Goal: Task Accomplishment & Management: Manage account settings

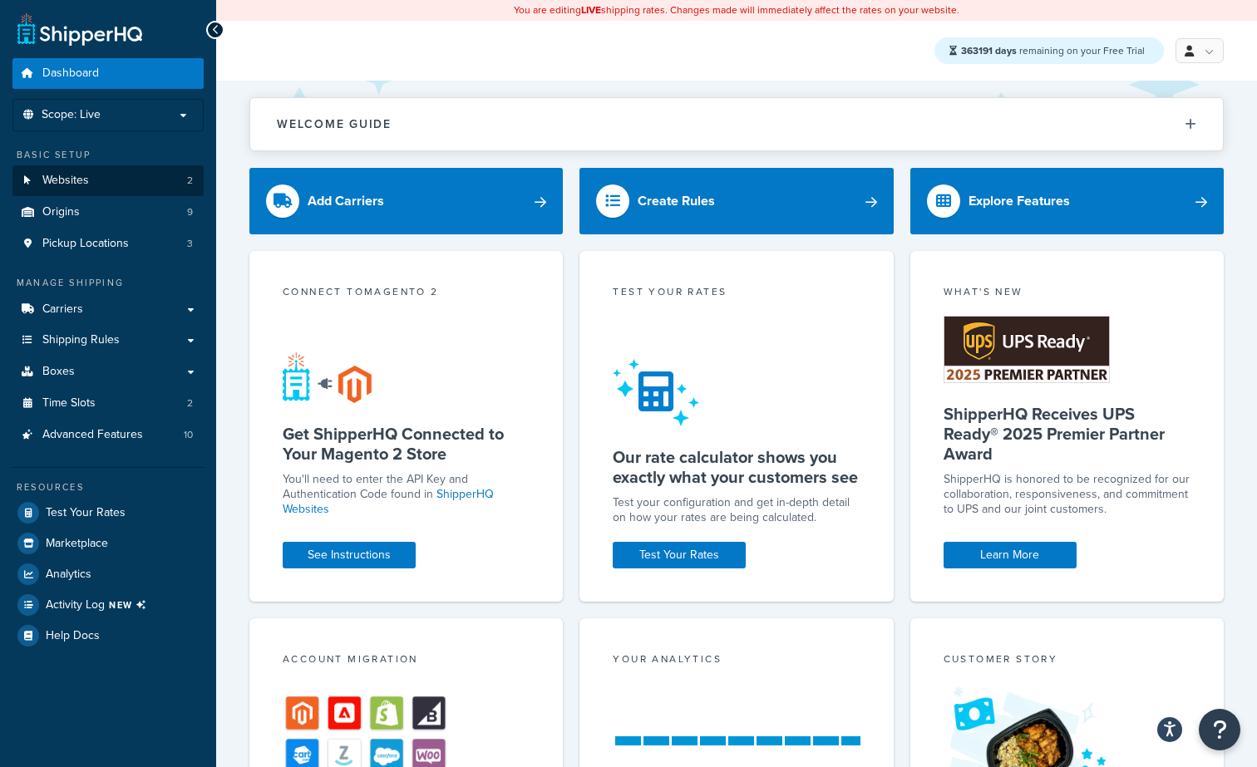
click at [125, 180] on link "Websites 2" at bounding box center [107, 180] width 191 height 31
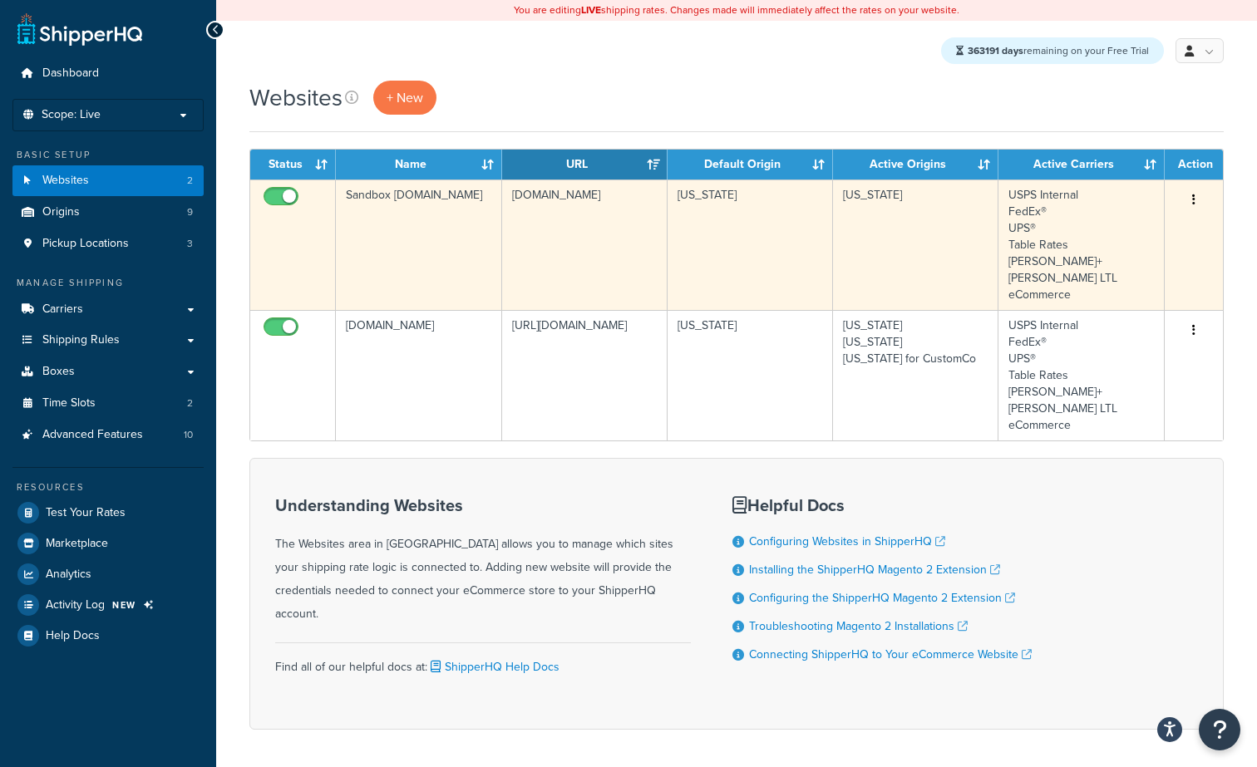
click at [278, 196] on input "checkbox" at bounding box center [283, 200] width 46 height 21
checkbox input "false"
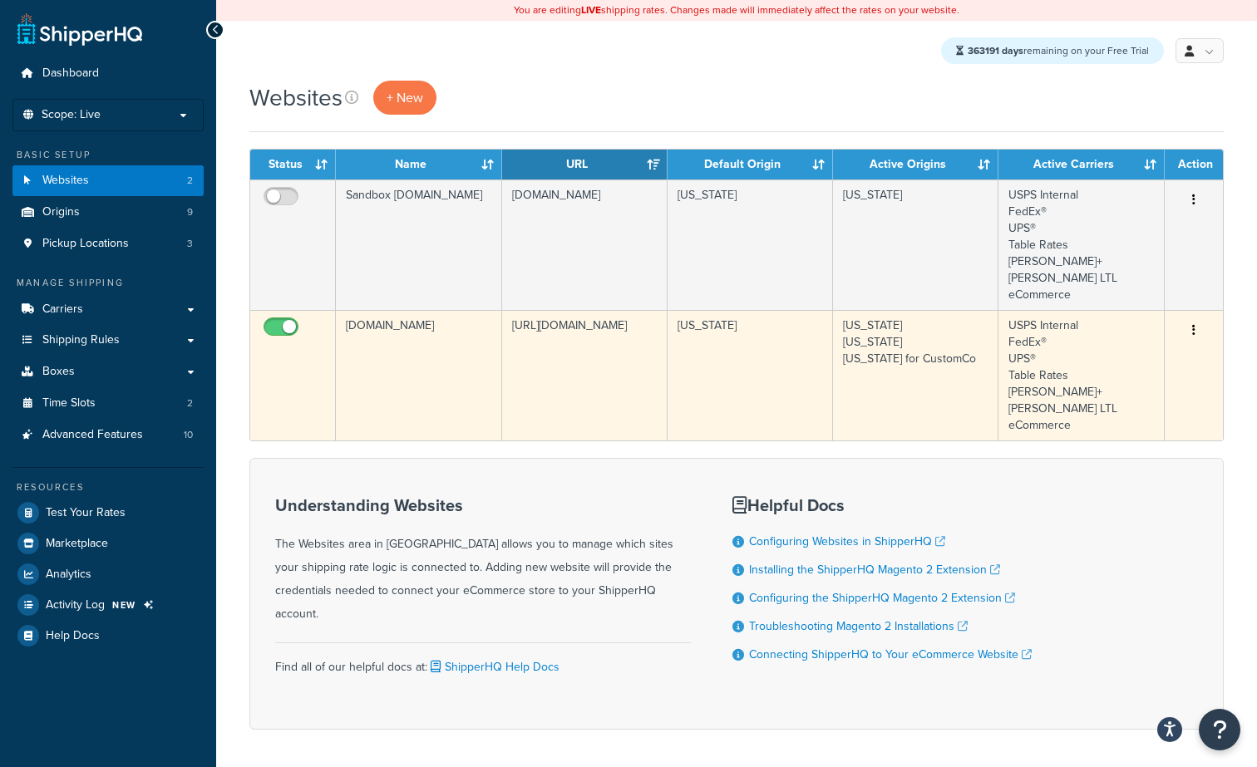
click at [279, 321] on input "checkbox" at bounding box center [283, 331] width 46 height 21
checkbox input "false"
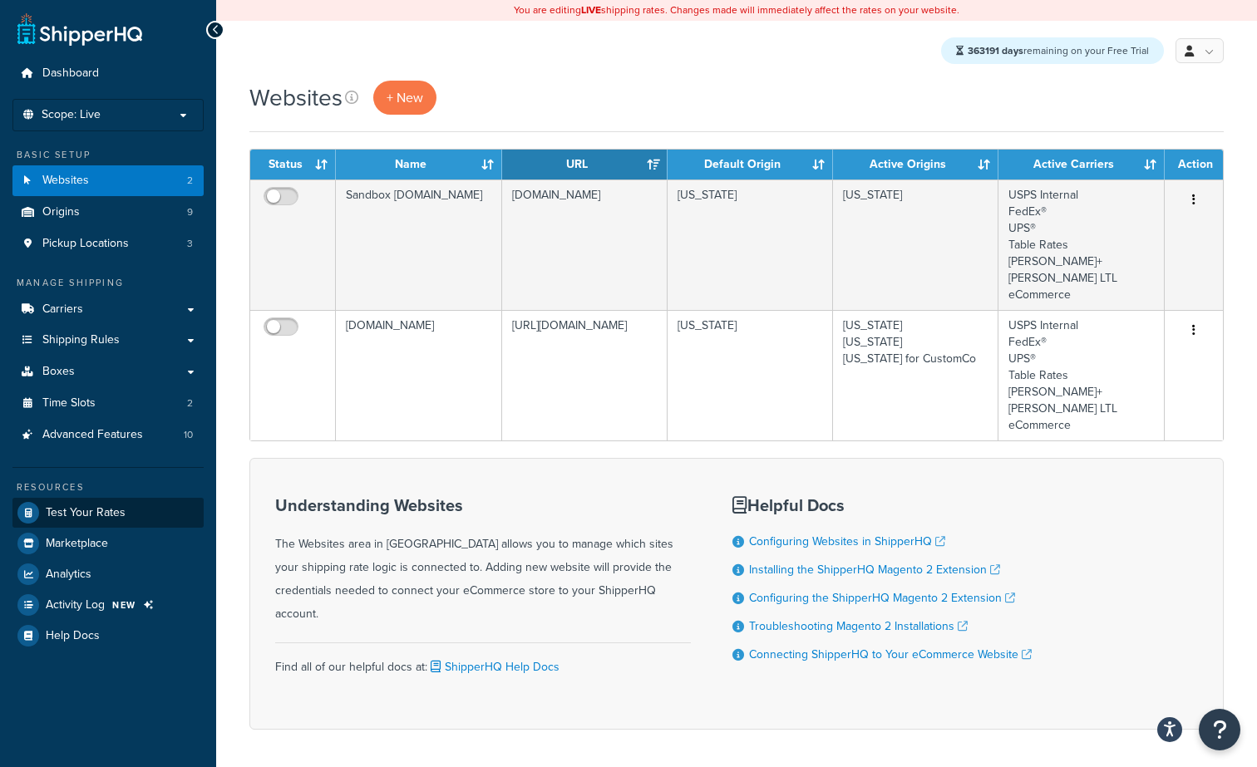
click at [96, 506] on span "Test Your Rates" at bounding box center [86, 513] width 80 height 14
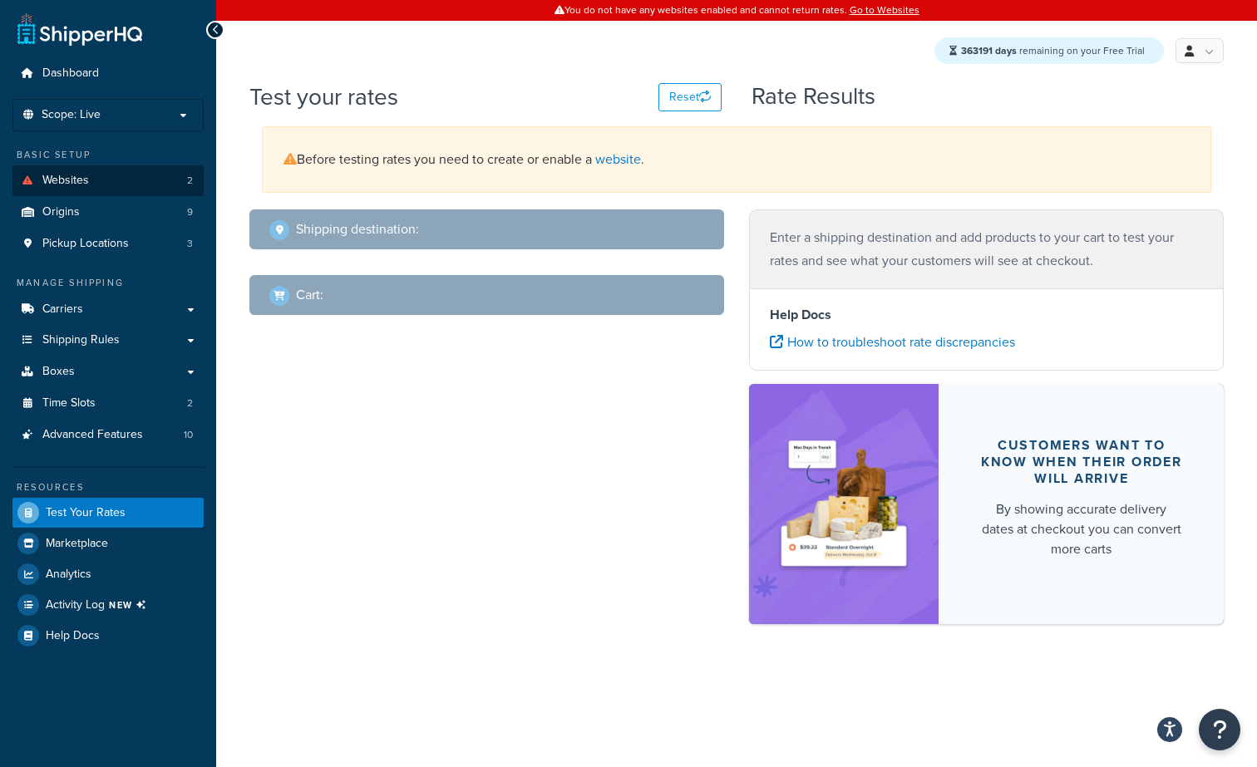
click at [150, 183] on link "Websites 2" at bounding box center [107, 180] width 191 height 31
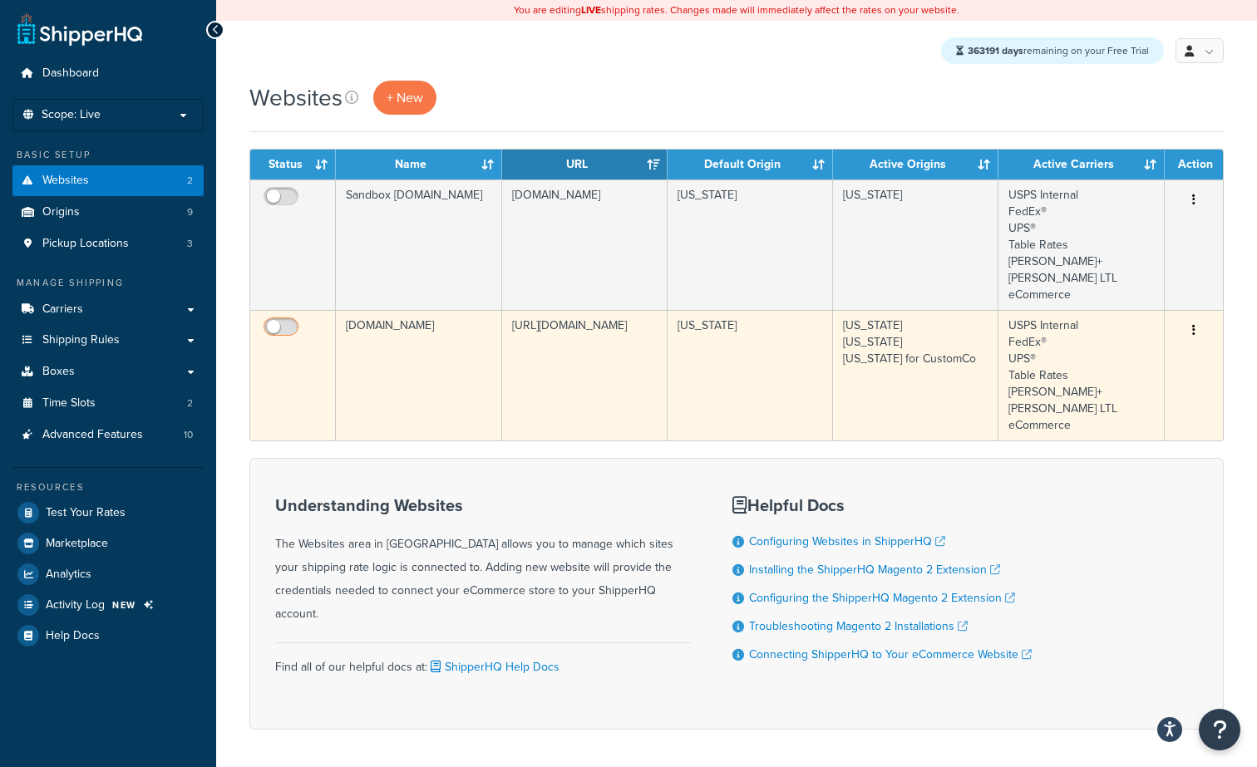
click at [286, 321] on input "checkbox" at bounding box center [283, 331] width 46 height 21
checkbox input "true"
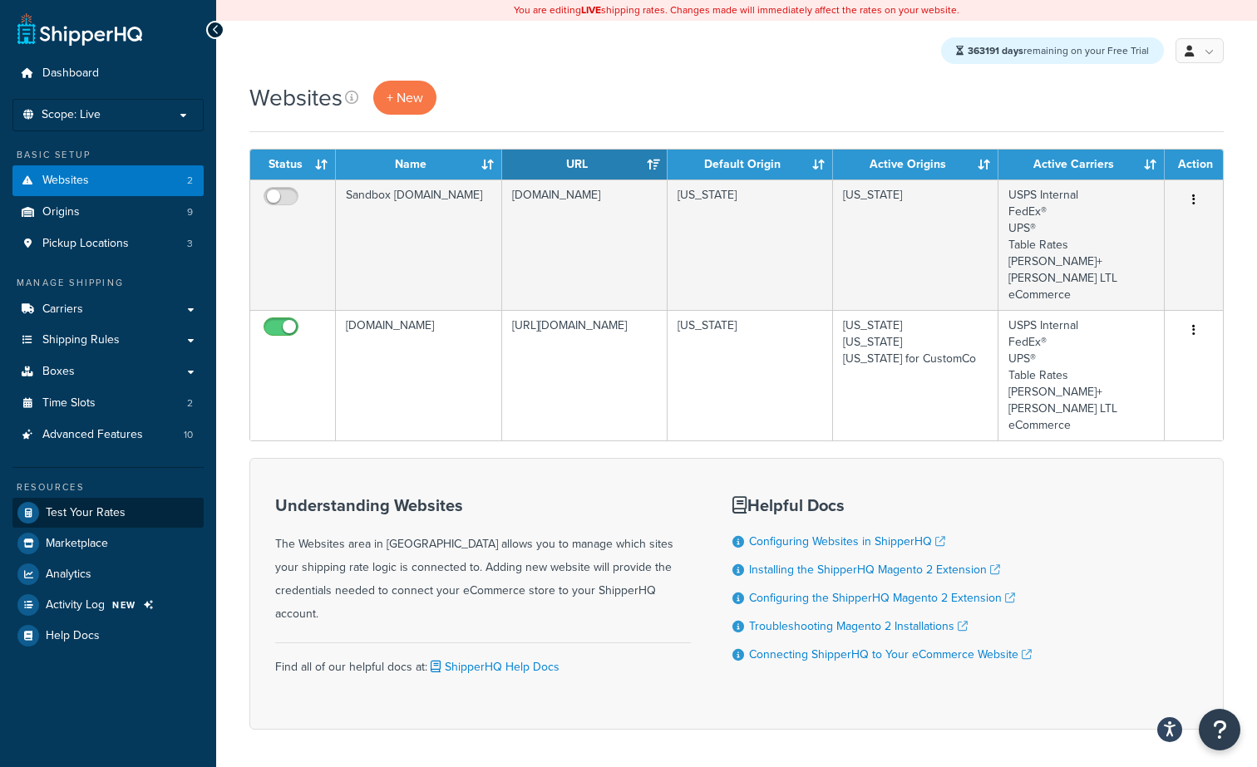
click at [92, 517] on link "Test Your Rates" at bounding box center [107, 513] width 191 height 30
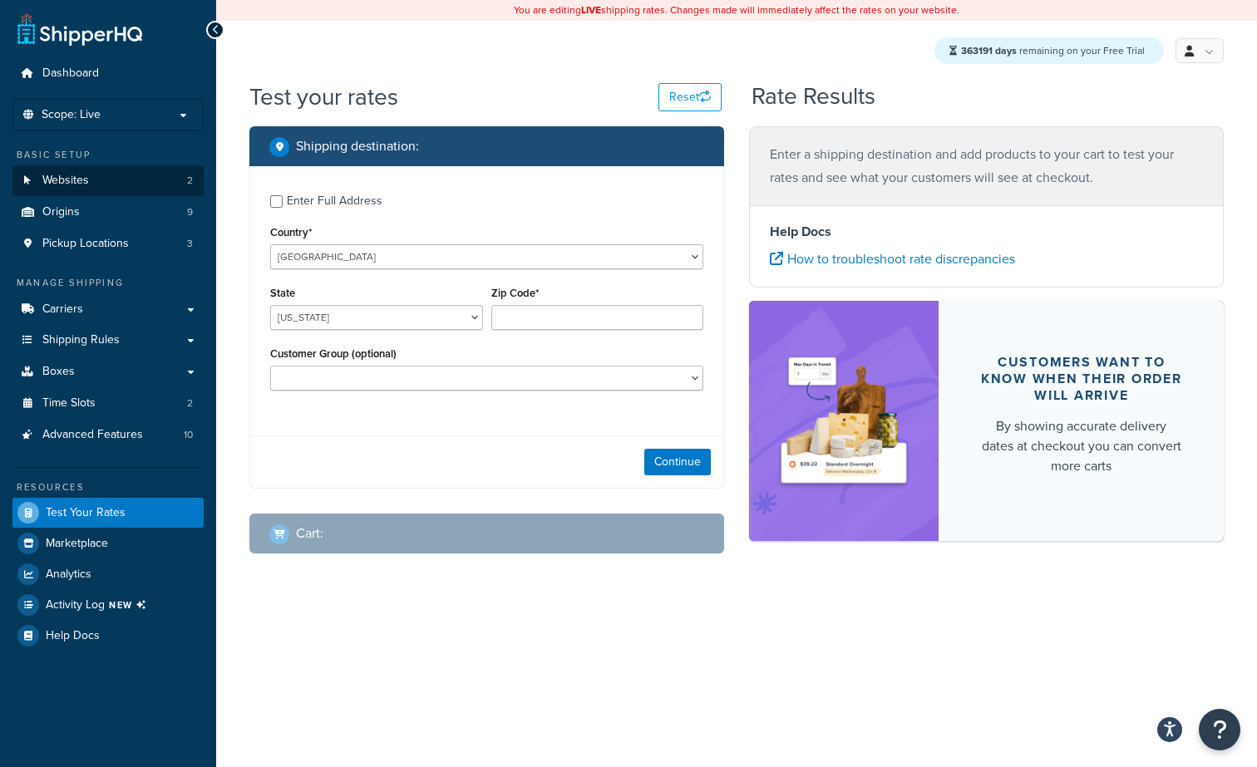
click at [125, 177] on link "Websites 2" at bounding box center [107, 180] width 191 height 31
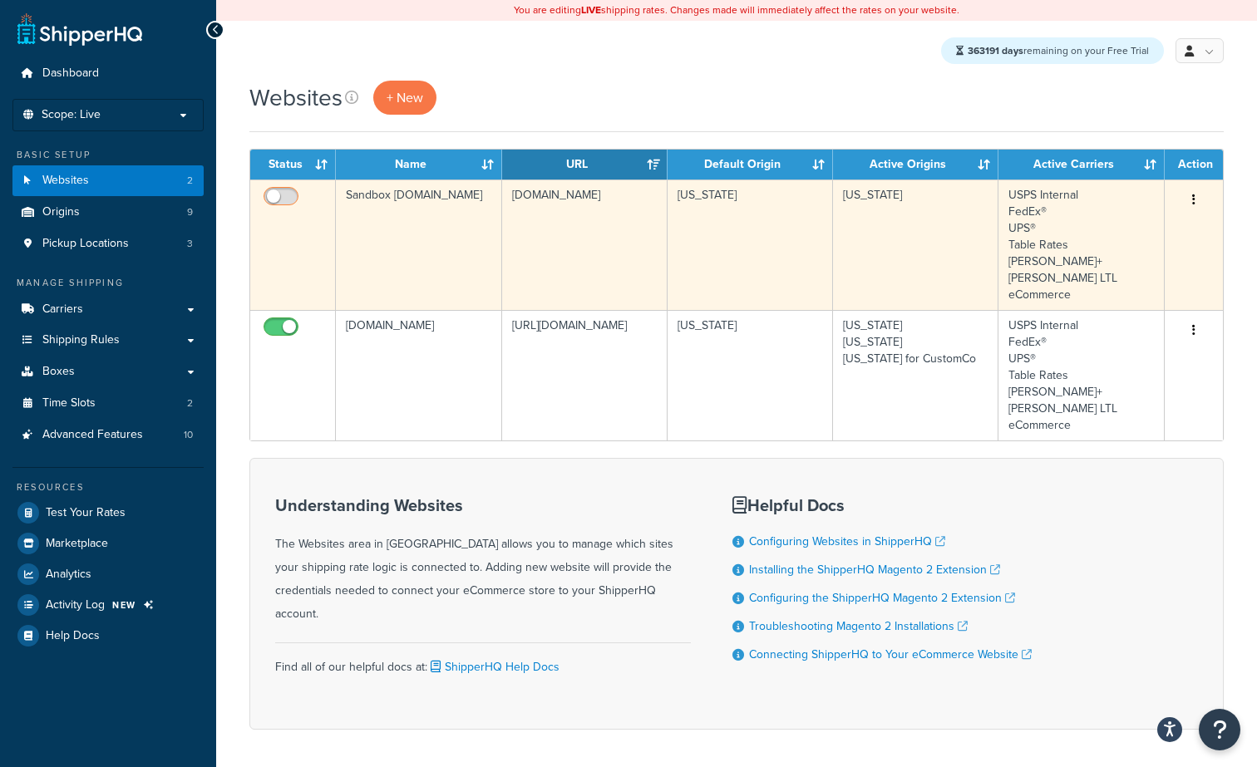
click at [284, 193] on input "checkbox" at bounding box center [283, 200] width 46 height 21
checkbox input "true"
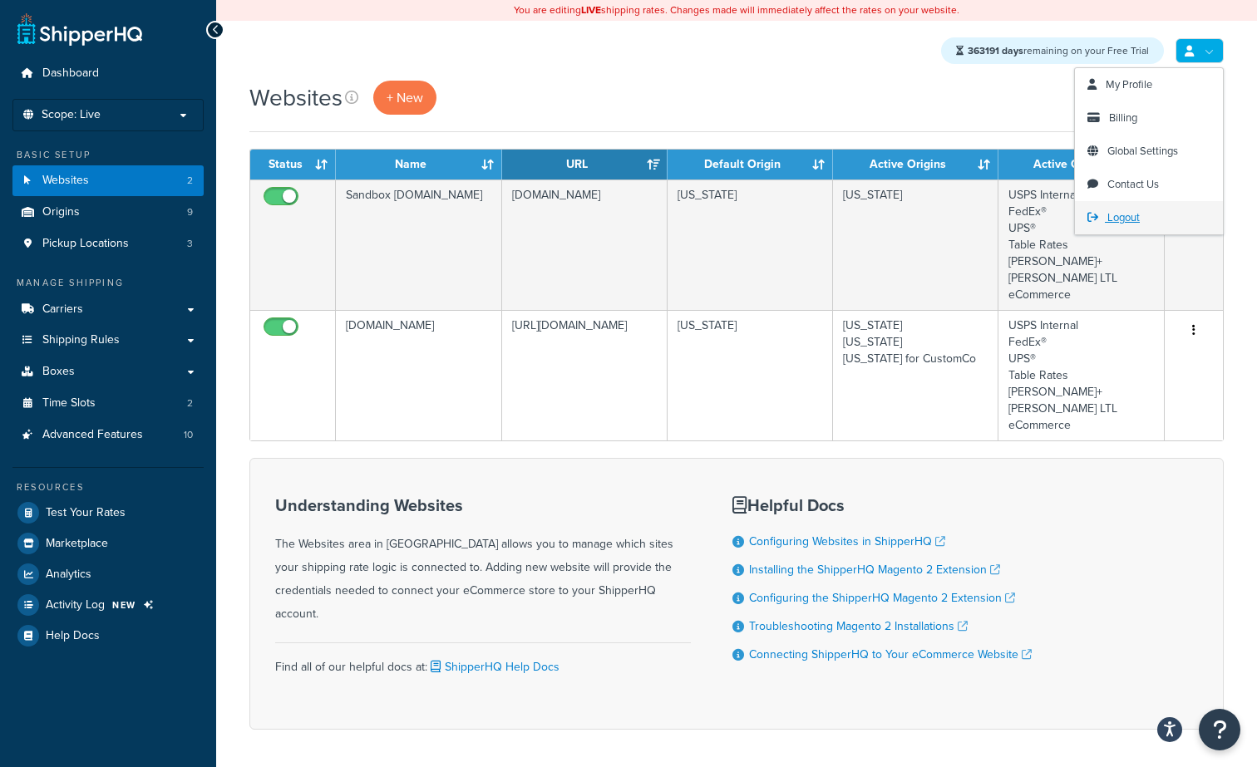
click at [1154, 217] on link "Logout" at bounding box center [1149, 217] width 148 height 33
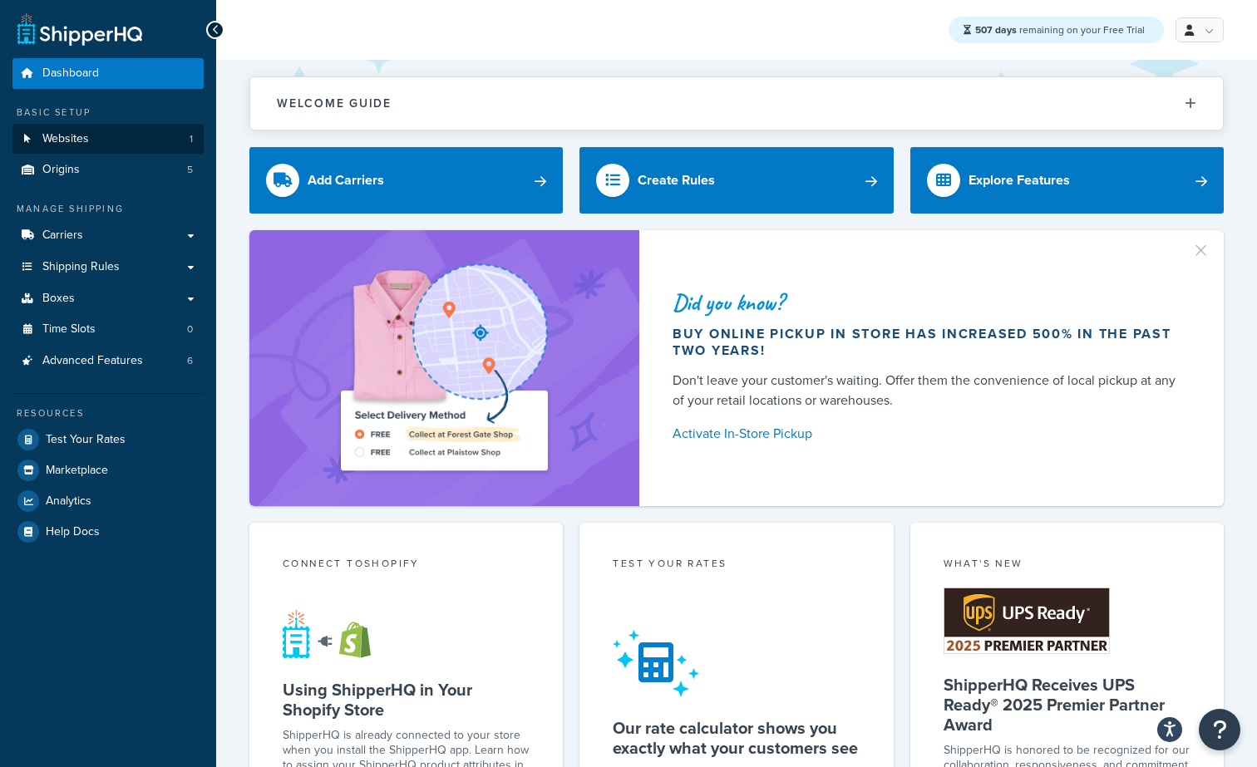
click at [142, 144] on link "Websites 1" at bounding box center [107, 139] width 191 height 31
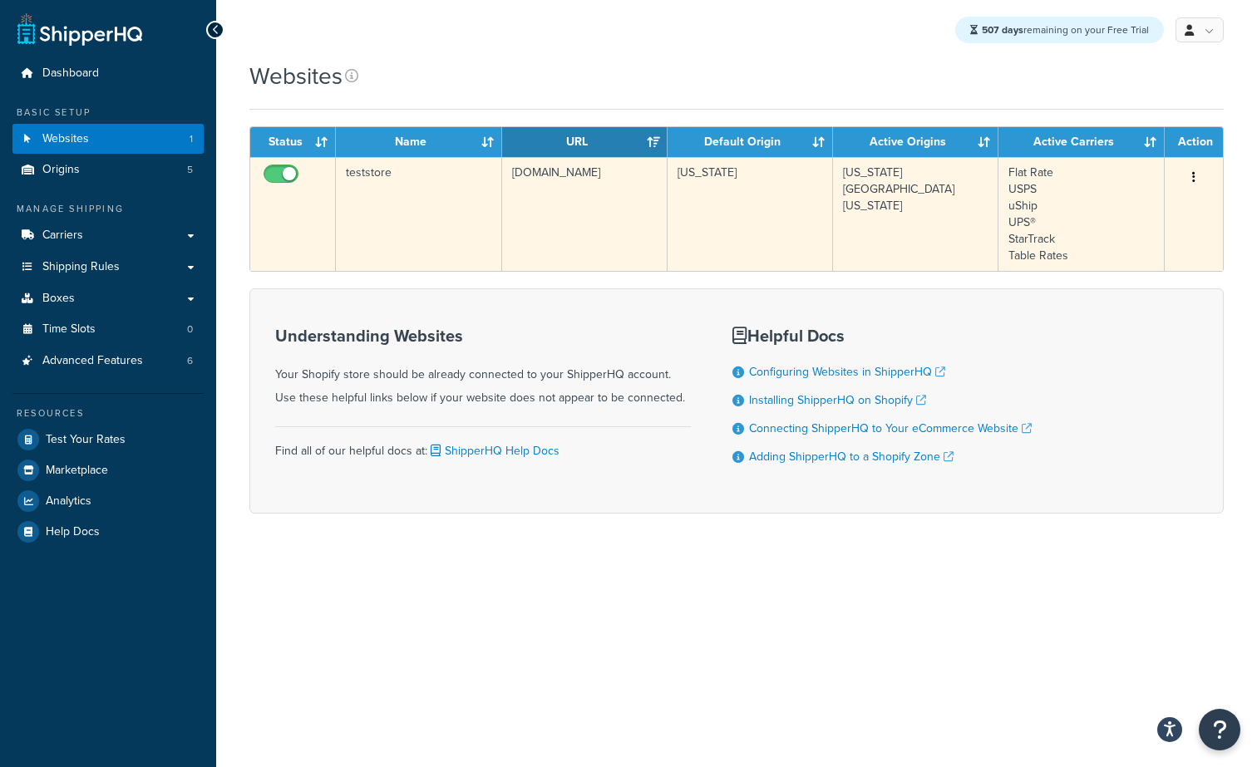
click at [278, 175] on input "checkbox" at bounding box center [283, 178] width 46 height 21
checkbox input "false"
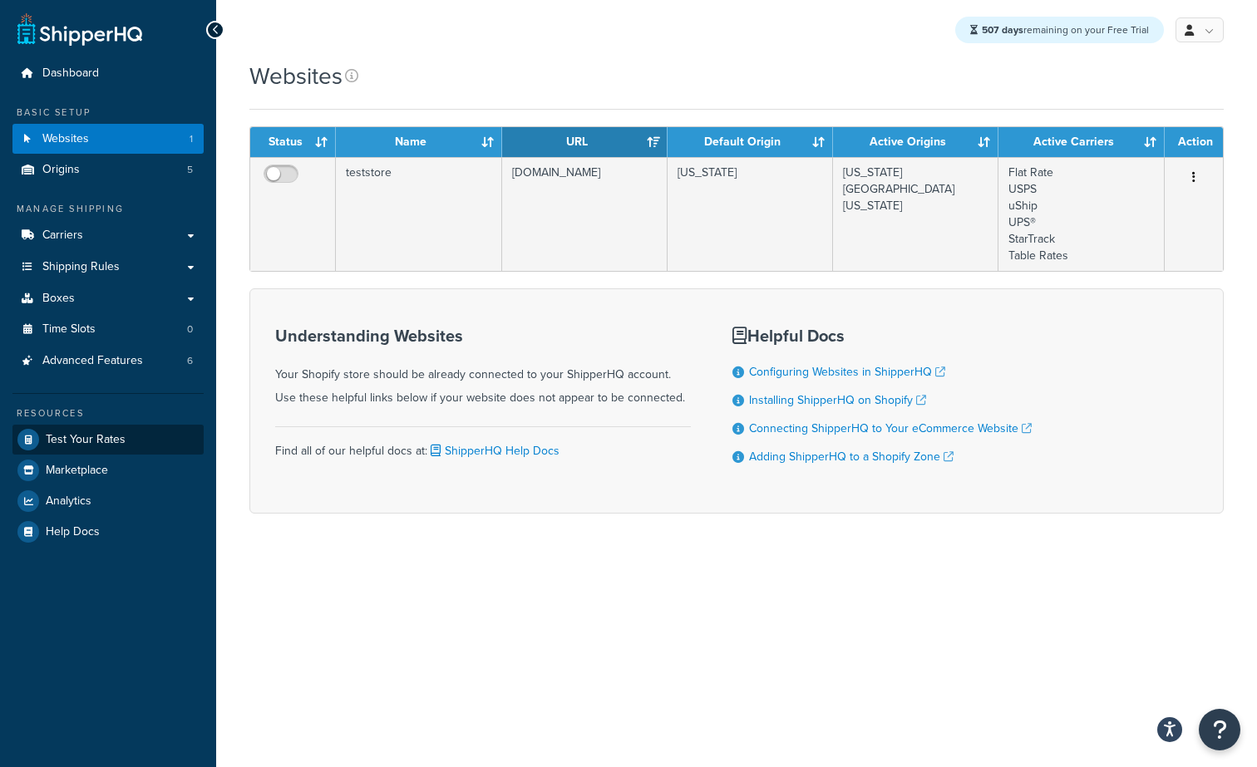
click at [96, 439] on span "Test Your Rates" at bounding box center [86, 440] width 80 height 14
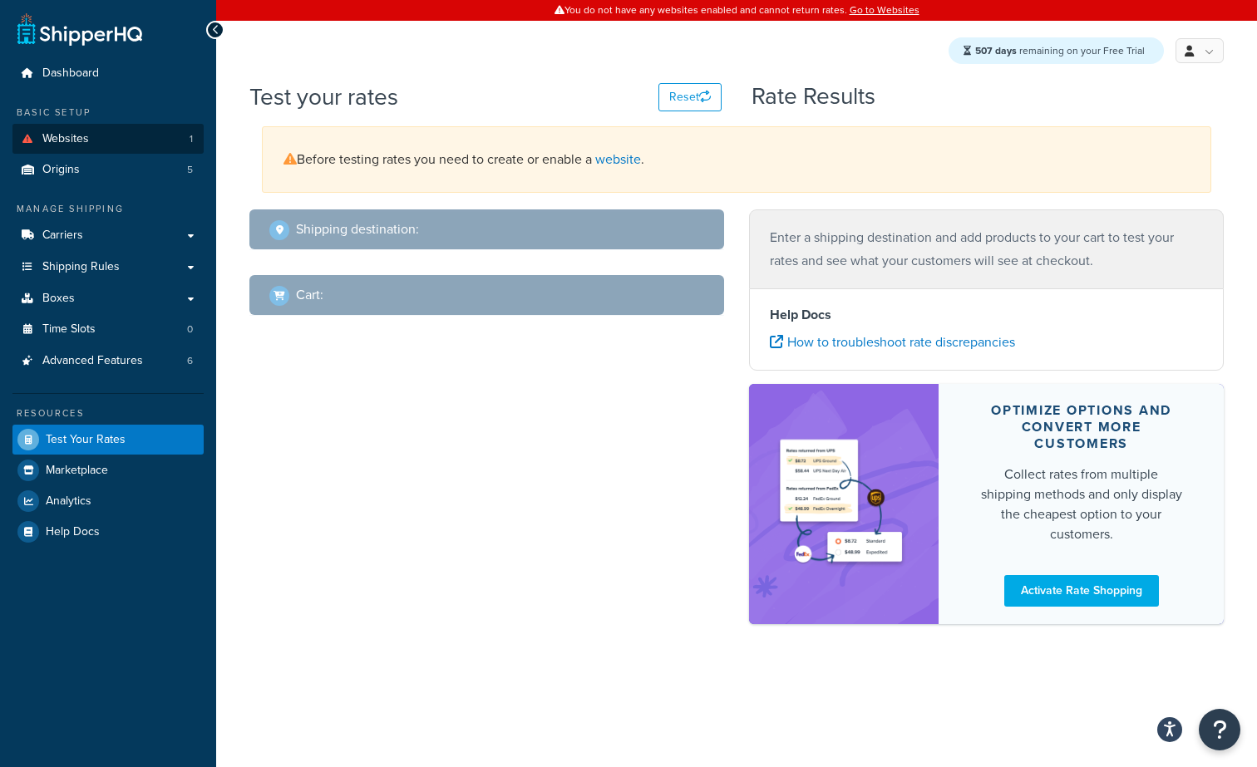
click at [111, 133] on link "Websites 1" at bounding box center [107, 139] width 191 height 31
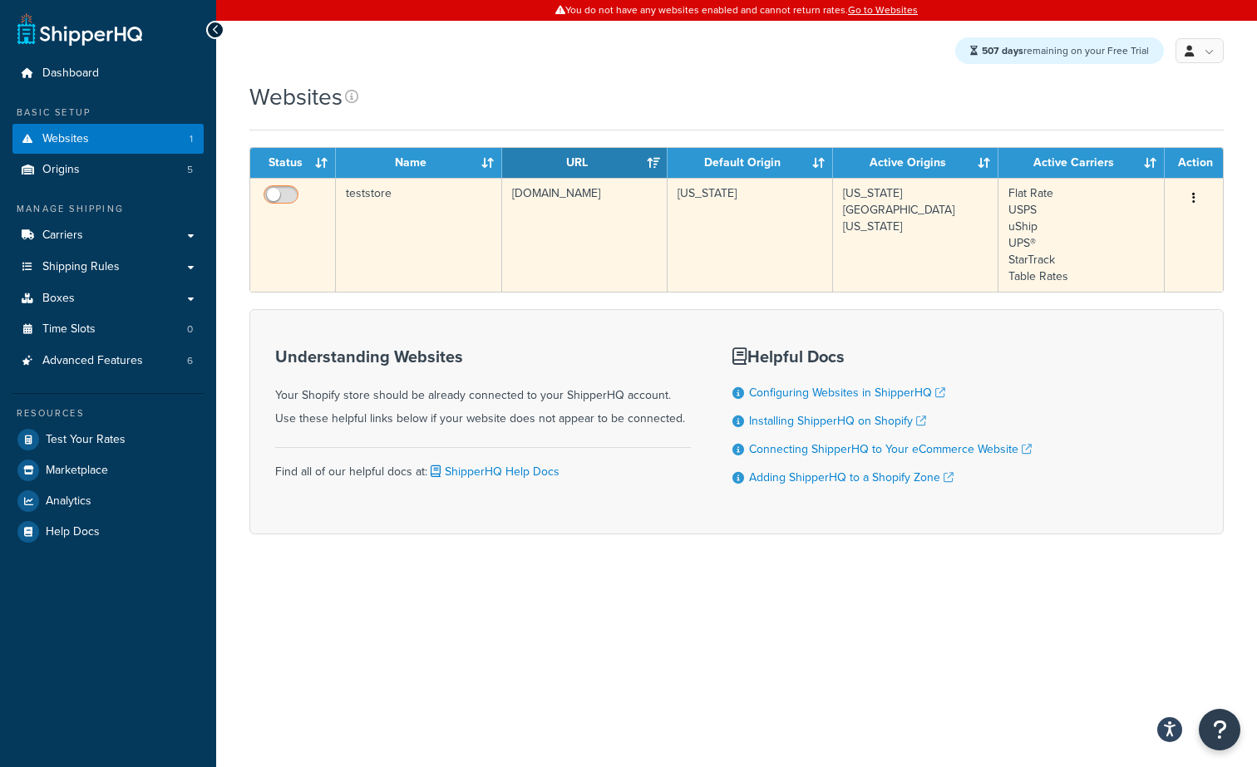
click at [283, 197] on input "checkbox" at bounding box center [283, 199] width 46 height 21
checkbox input "true"
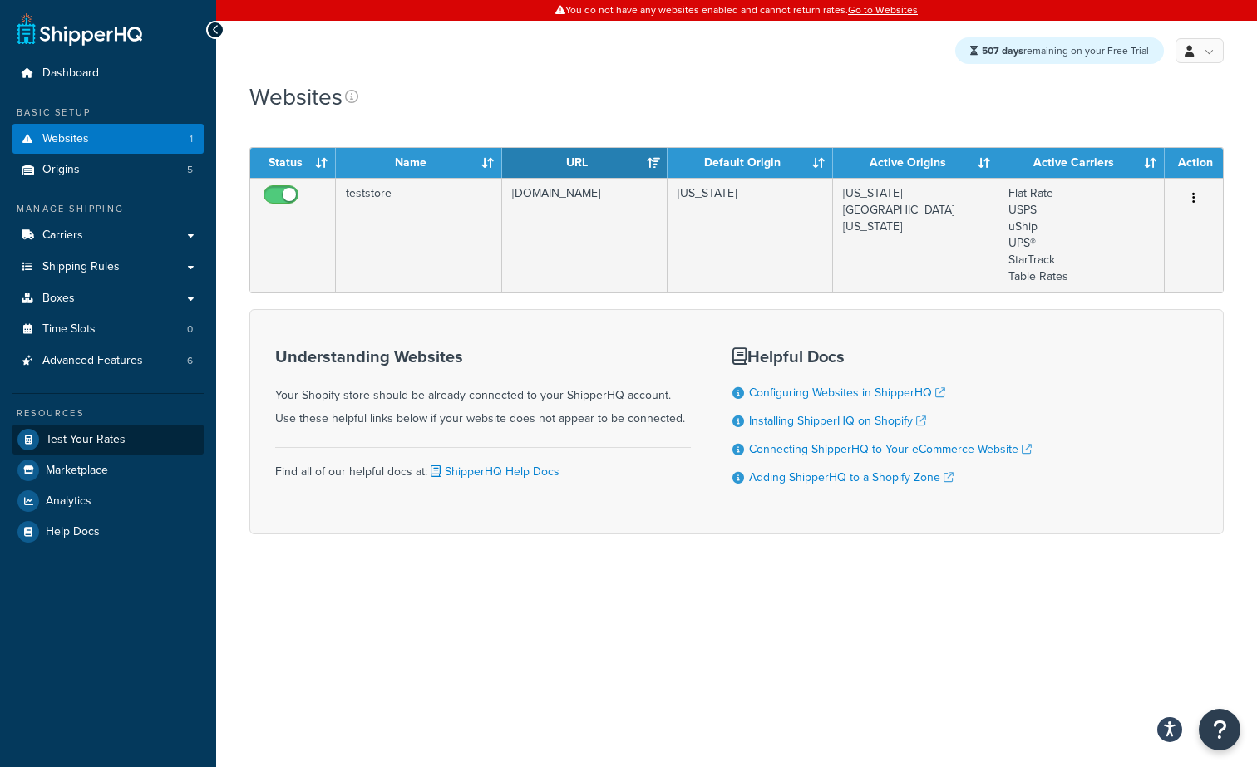
click at [108, 433] on span "Test Your Rates" at bounding box center [86, 440] width 80 height 14
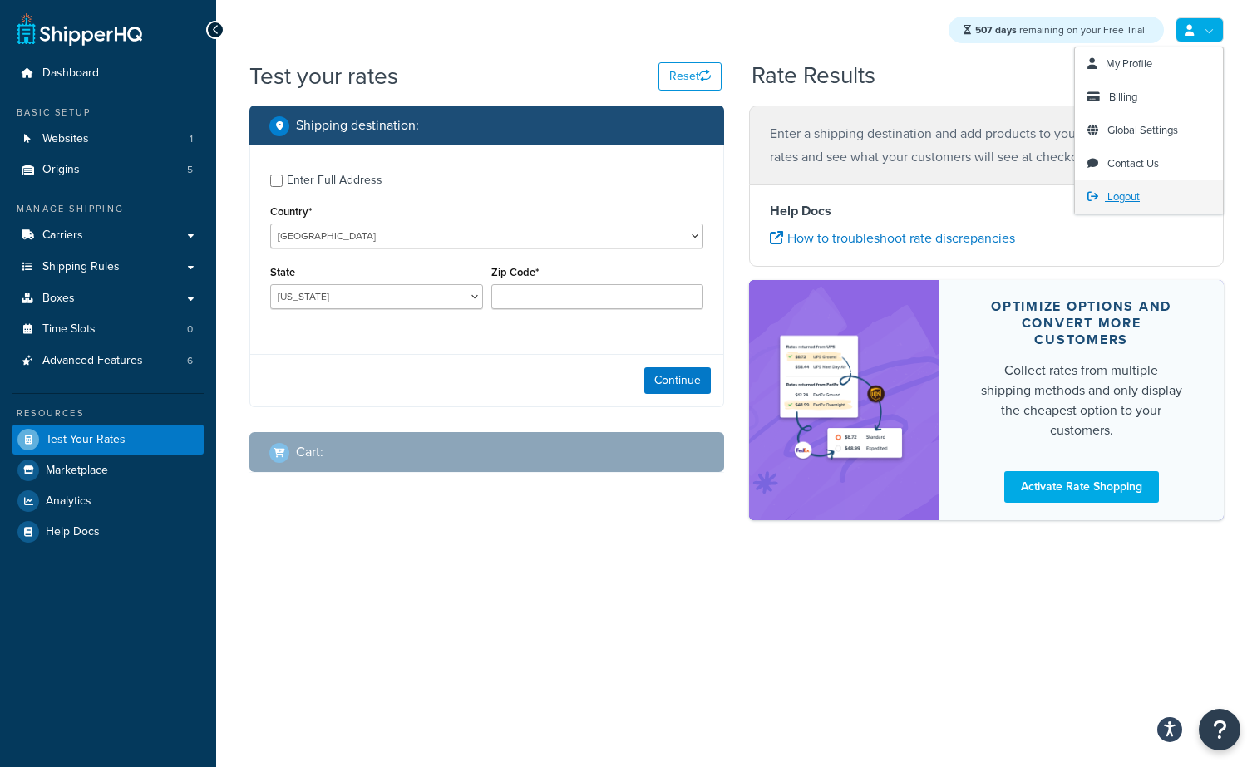
click at [1146, 200] on link "Logout" at bounding box center [1149, 196] width 148 height 33
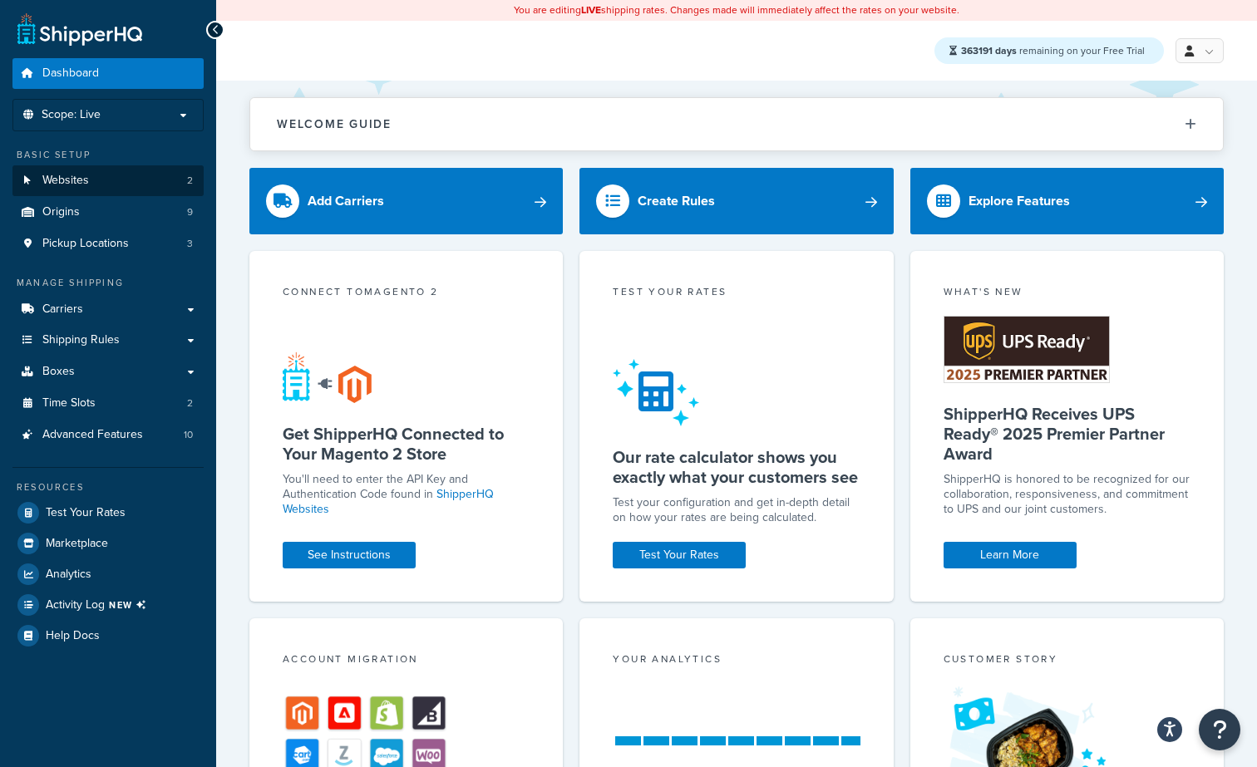
click at [107, 168] on link "Websites 2" at bounding box center [107, 180] width 191 height 31
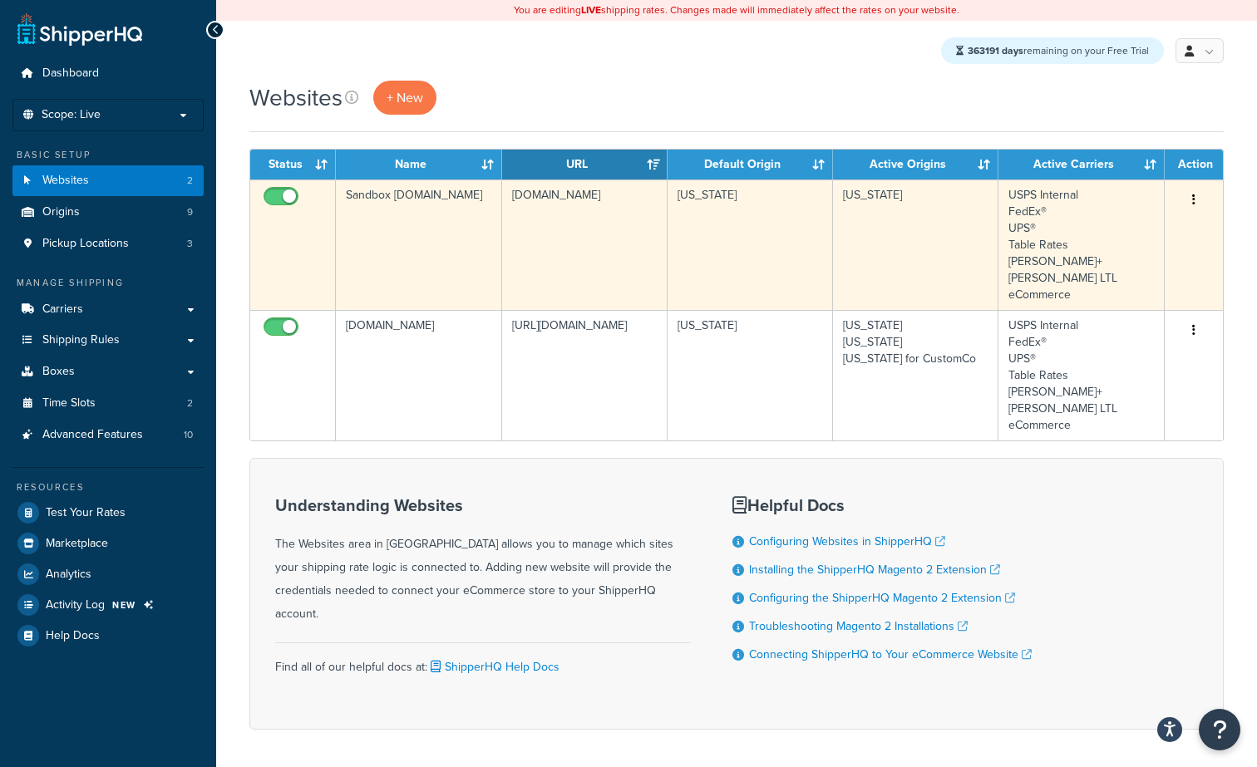
click at [281, 194] on input "checkbox" at bounding box center [283, 200] width 46 height 21
checkbox input "false"
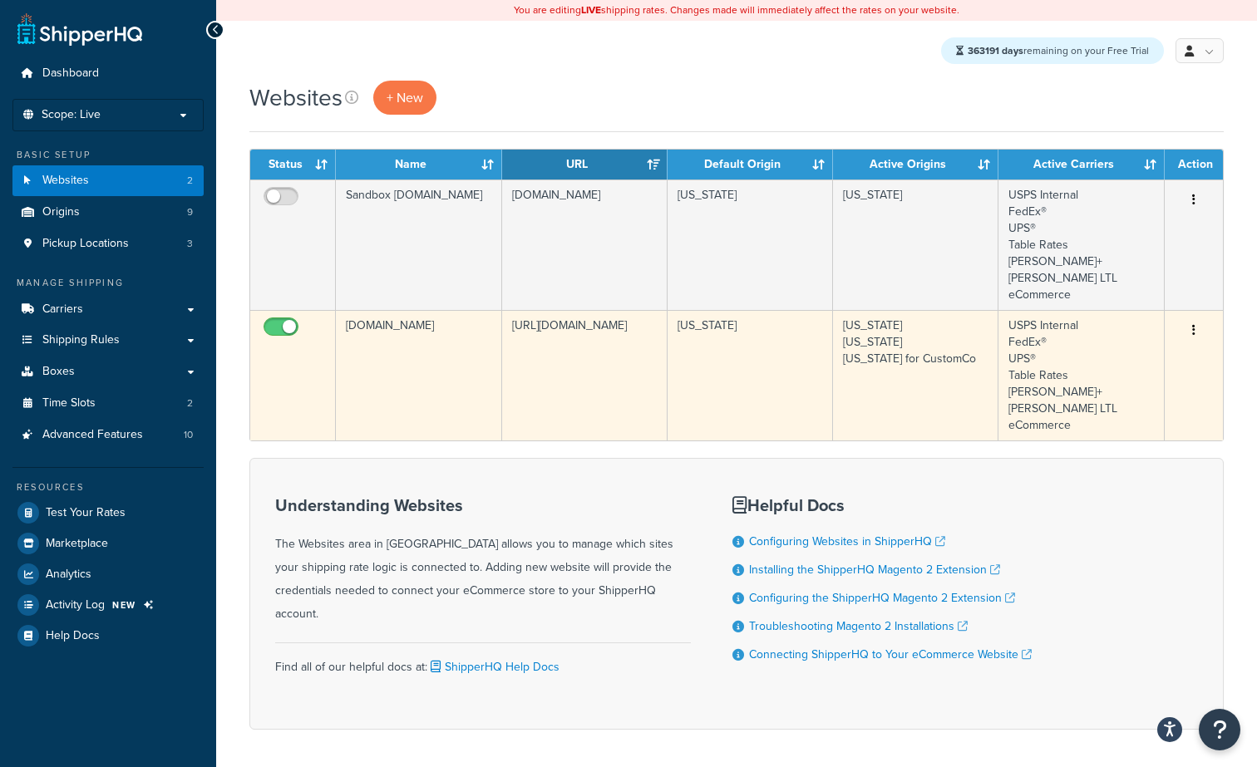
click at [278, 321] on input "checkbox" at bounding box center [283, 331] width 46 height 21
checkbox input "false"
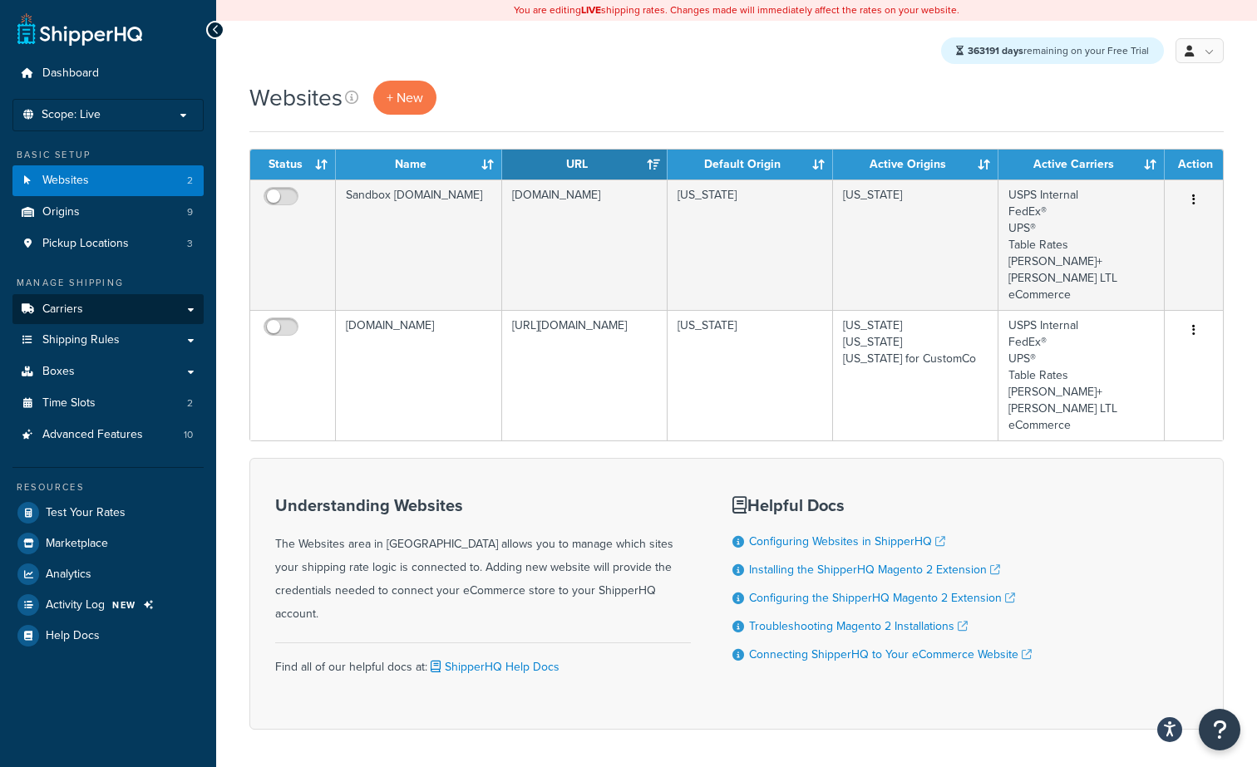
click at [81, 303] on span "Carriers" at bounding box center [62, 310] width 41 height 14
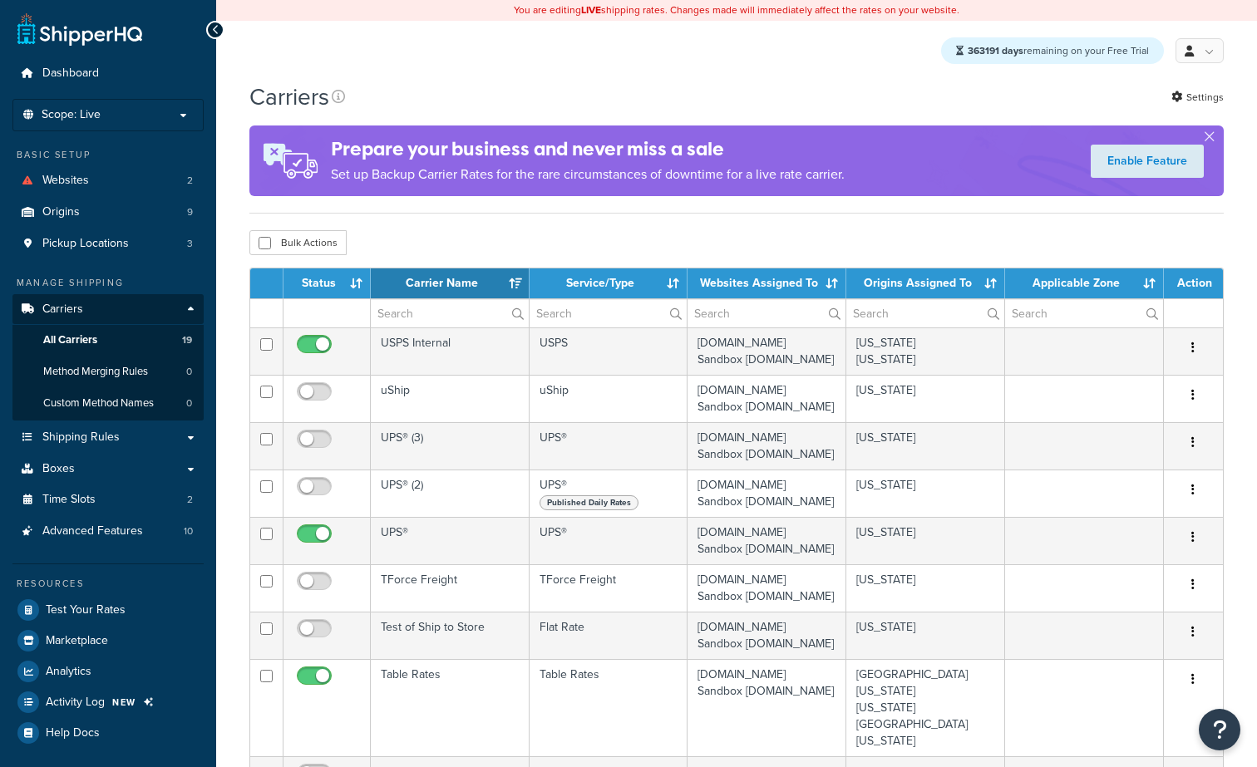
select select "15"
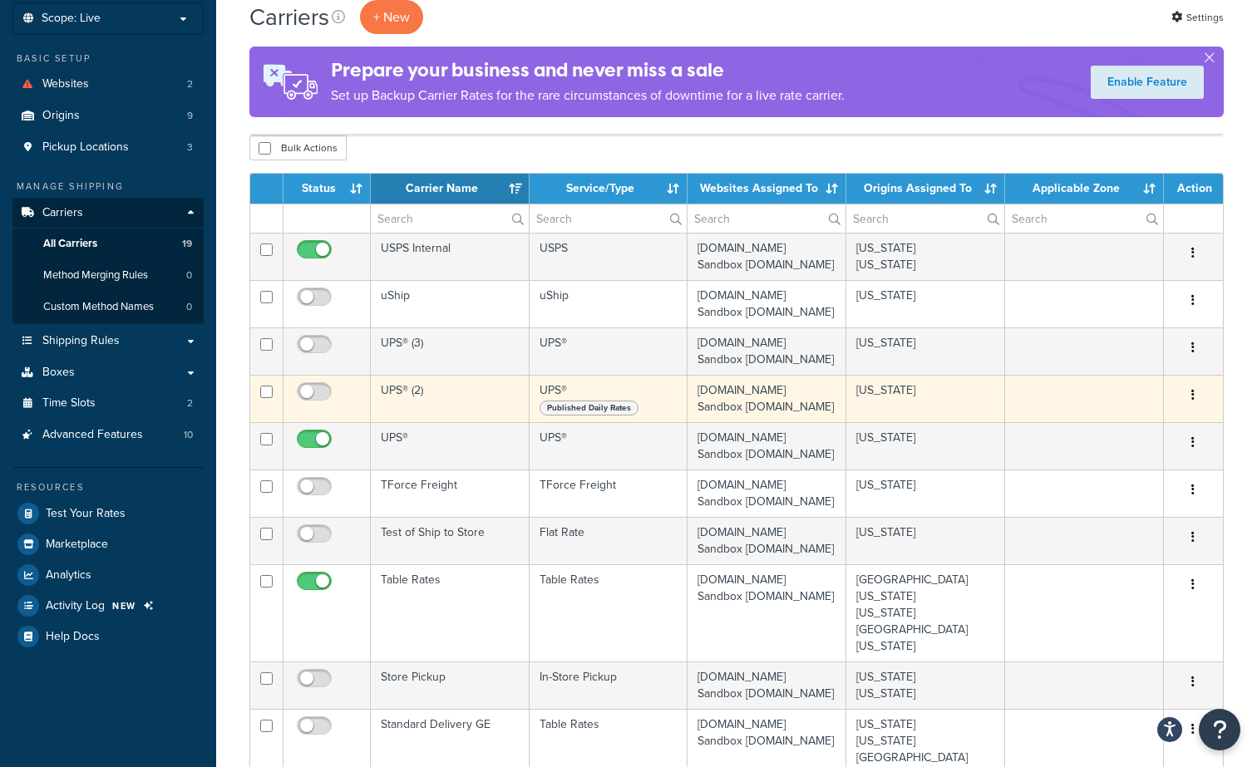
scroll to position [120, 0]
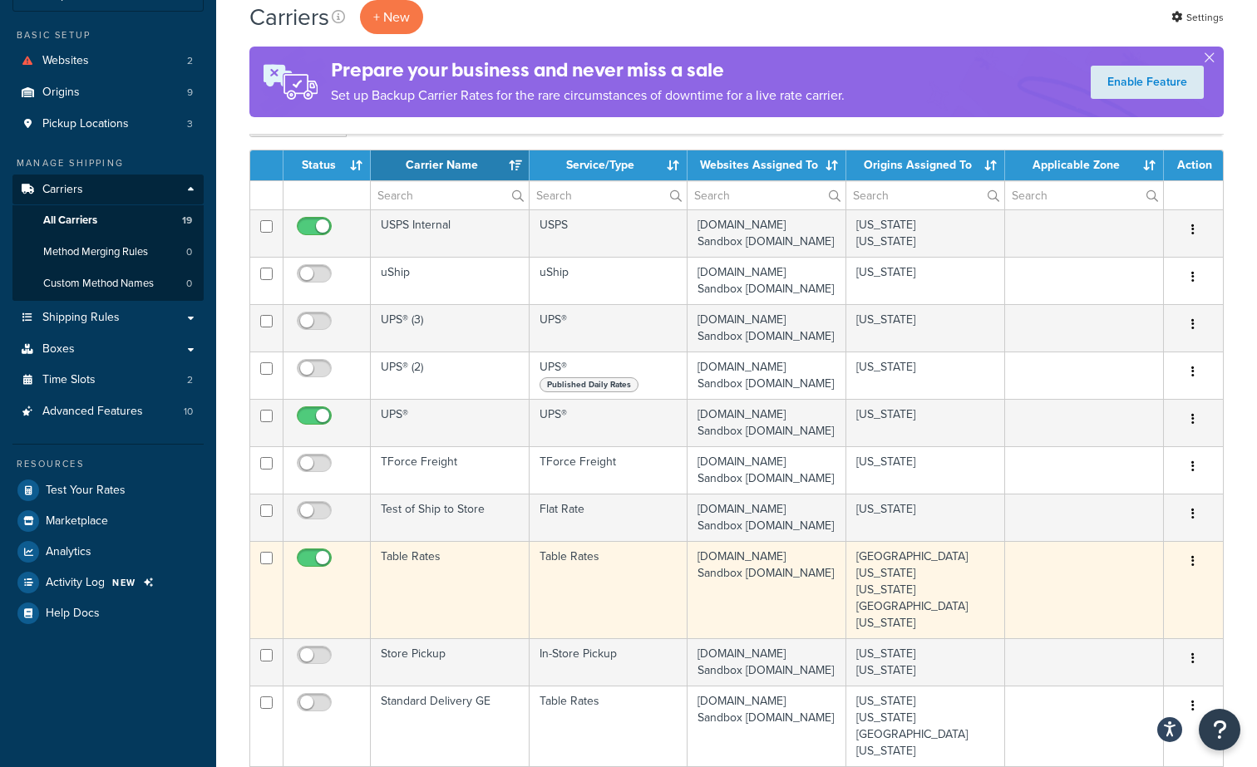
click at [327, 556] on input "checkbox" at bounding box center [316, 562] width 46 height 21
checkbox input "false"
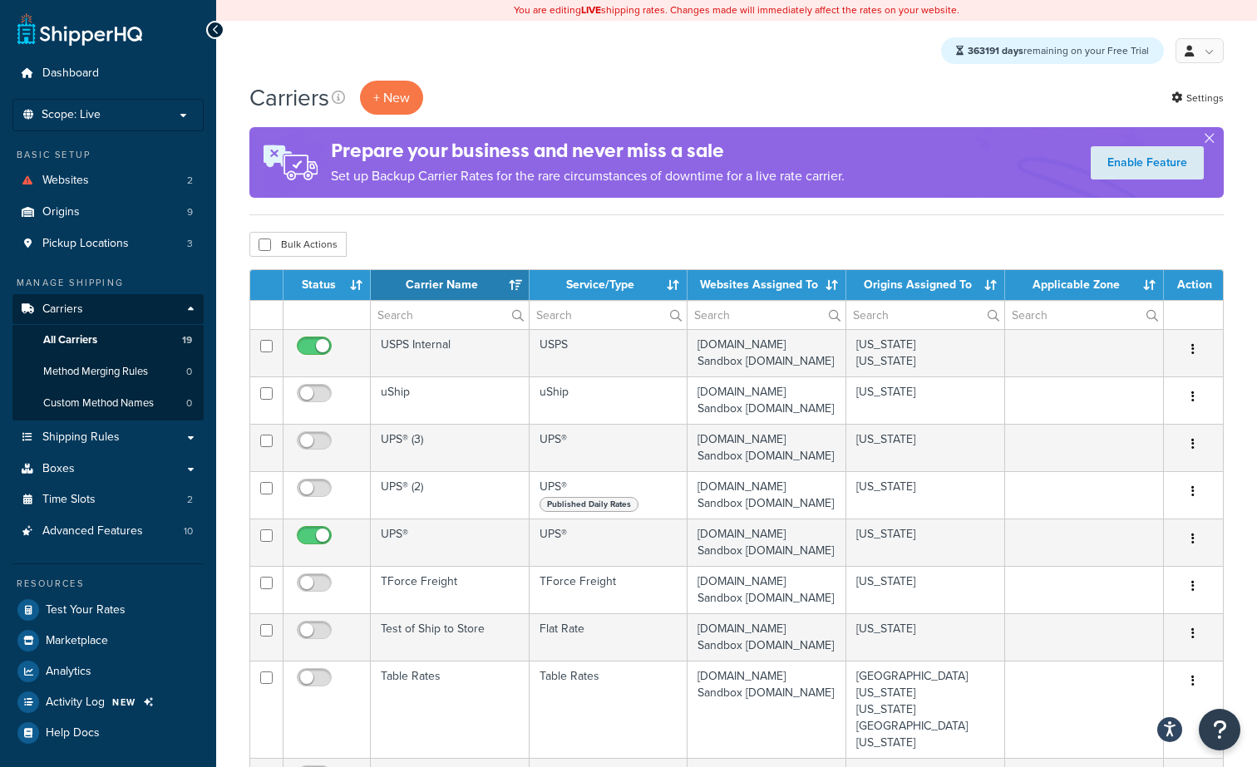
scroll to position [0, 0]
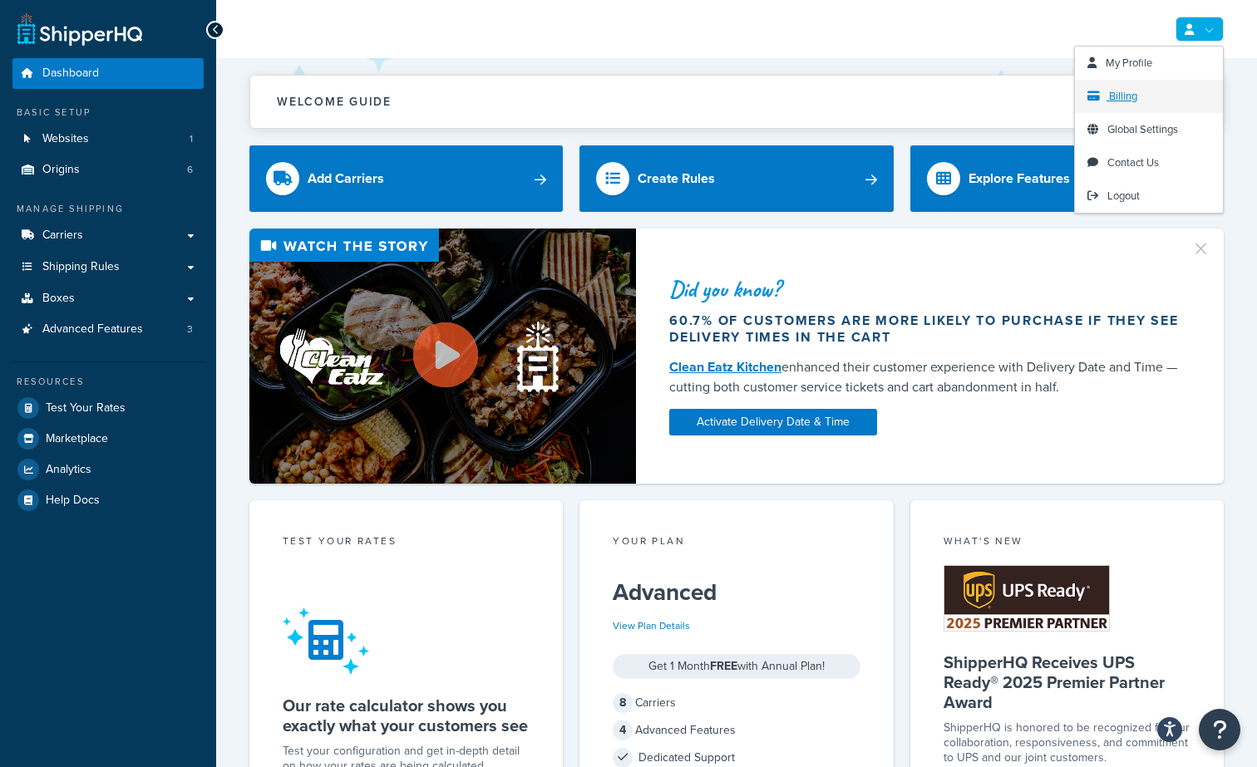
click at [1141, 92] on link "Billing" at bounding box center [1149, 96] width 148 height 33
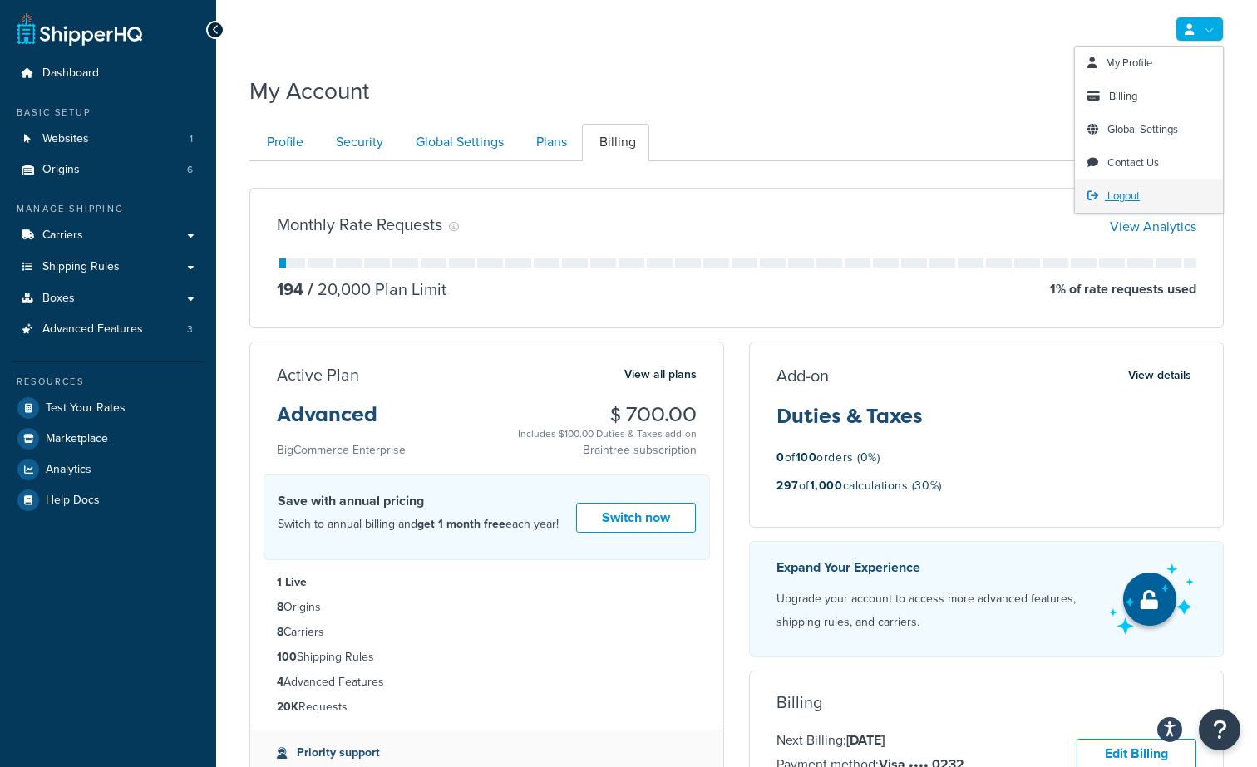
click at [1115, 201] on span "Logout" at bounding box center [1123, 196] width 32 height 16
